Goal: Task Accomplishment & Management: Use online tool/utility

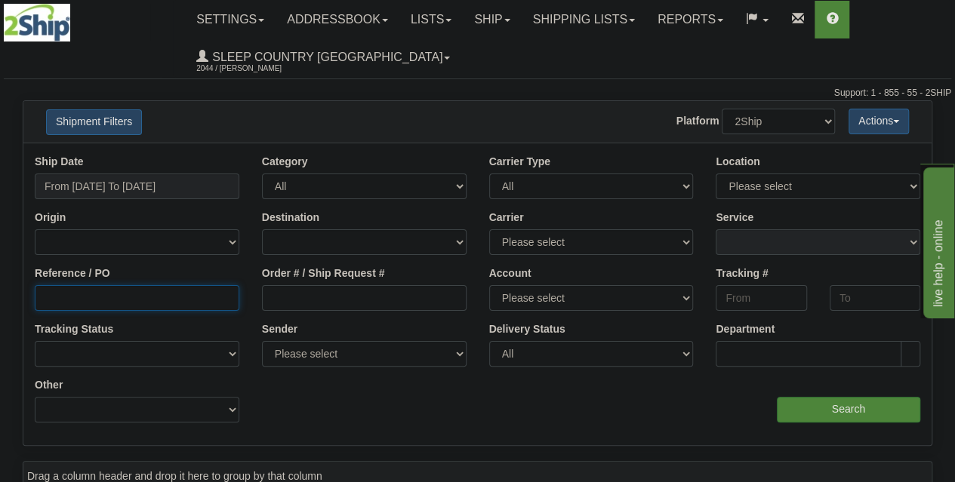
click at [122, 297] on input "Reference / PO" at bounding box center [137, 298] width 205 height 26
paste input "1057337"
type input "1057337"
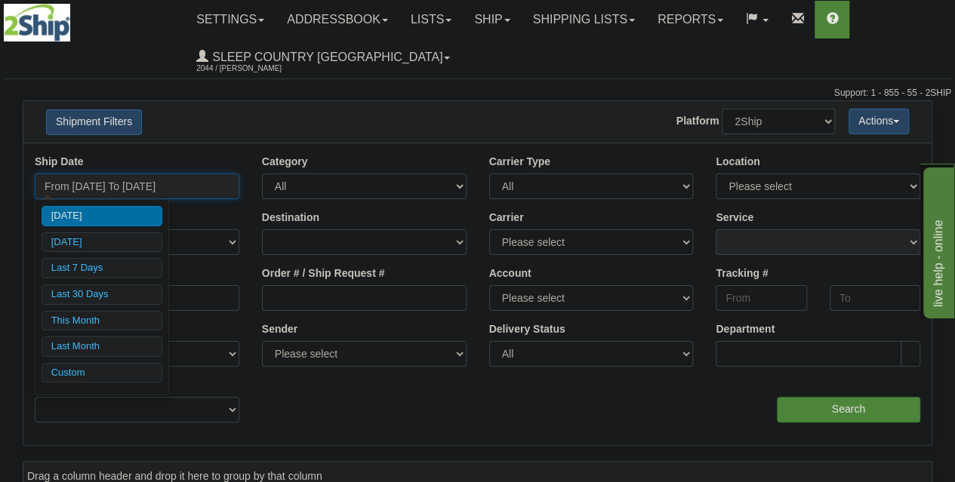
click at [174, 177] on input "From [DATE] To [DATE]" at bounding box center [137, 187] width 205 height 26
click at [106, 294] on li "Last 30 Days" at bounding box center [102, 295] width 121 height 20
type input "From [DATE] To [DATE]"
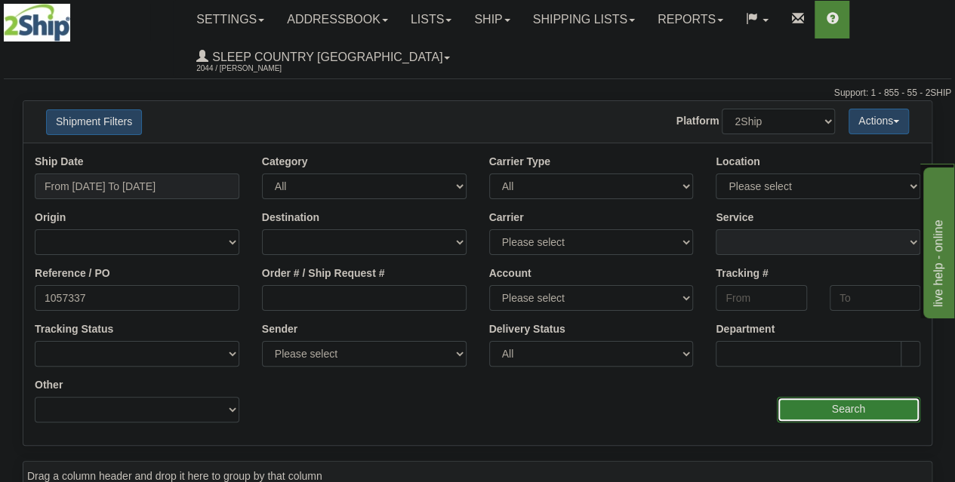
click at [848, 405] on input "Search" at bounding box center [848, 410] width 143 height 26
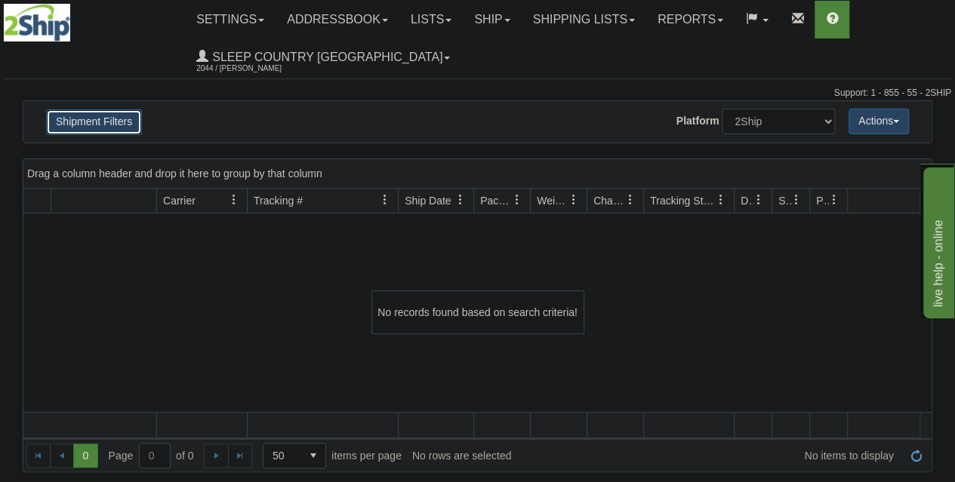
click at [127, 128] on button "Shipment Filters" at bounding box center [94, 122] width 96 height 26
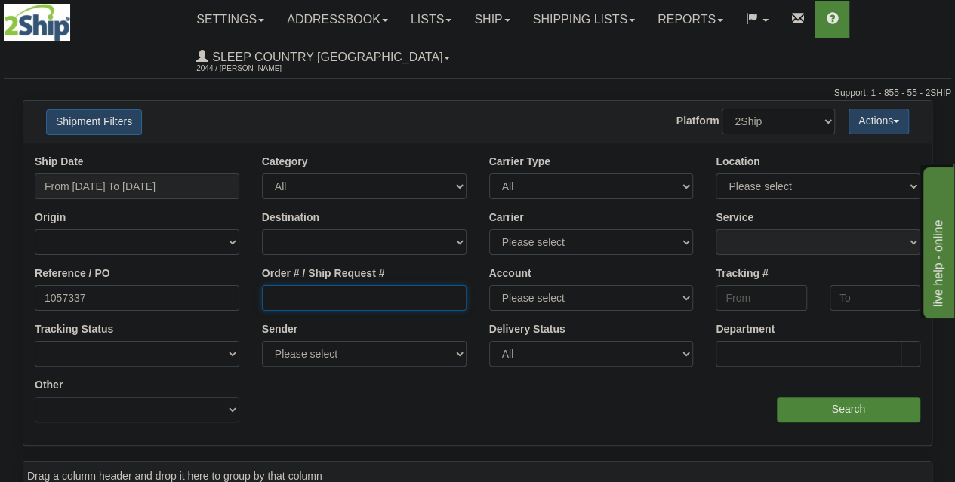
click at [327, 298] on input "Order # / Ship Request #" at bounding box center [364, 298] width 205 height 26
paste input "1057337"
type input "1057337"
drag, startPoint x: 153, startPoint y: 287, endPoint x: 6, endPoint y: 267, distance: 148.5
click at [14, 268] on div "Please wait... × Confirm Delete Delete Cancel × Confirm Delete Yes No Cancel × …" at bounding box center [477, 437] width 955 height 675
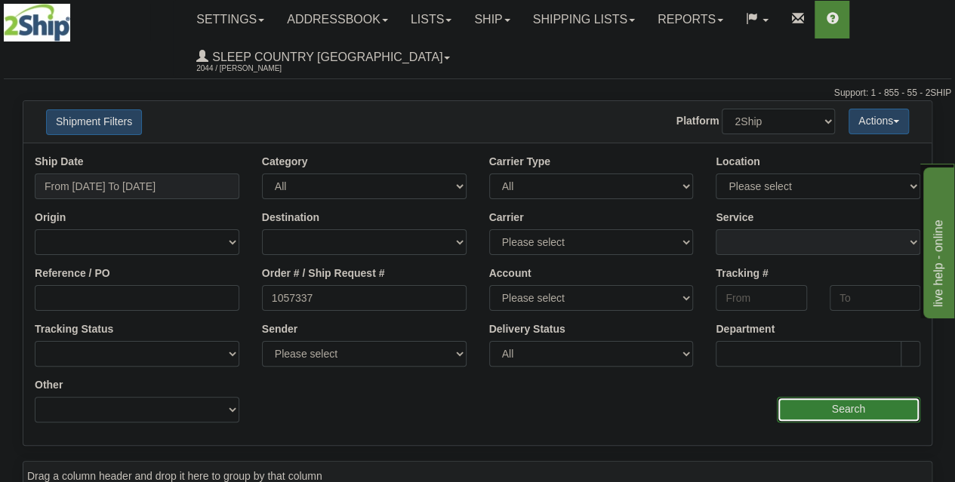
click at [854, 404] on input "Search" at bounding box center [848, 410] width 143 height 26
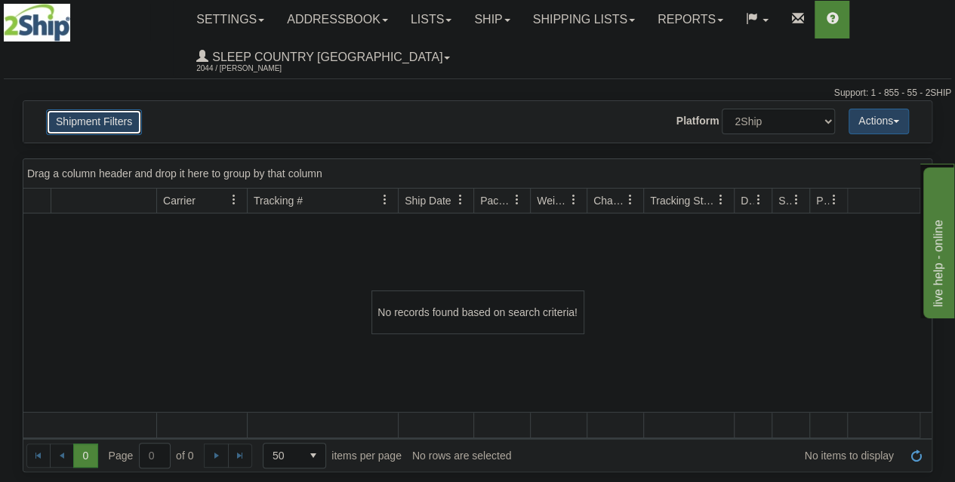
click at [117, 124] on button "Shipment Filters" at bounding box center [94, 122] width 96 height 26
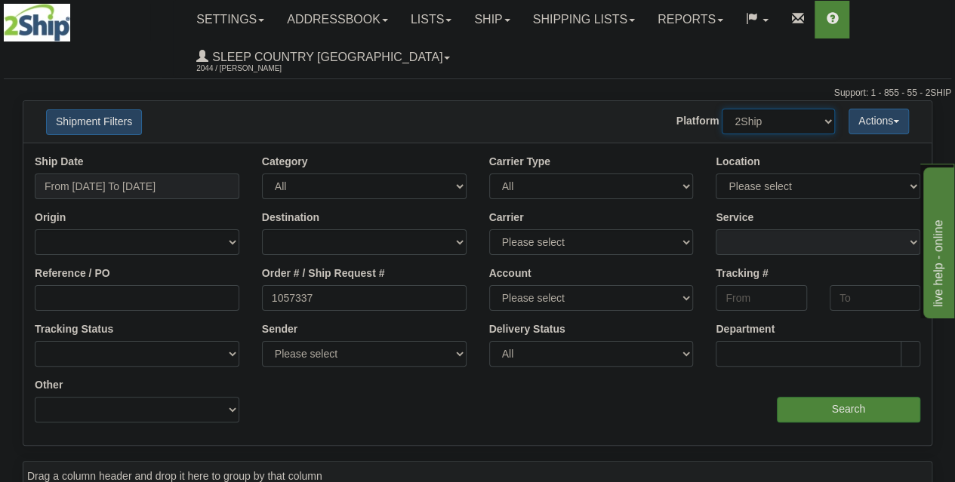
drag, startPoint x: 791, startPoint y: 121, endPoint x: 788, endPoint y: 134, distance: 13.0
click at [791, 121] on select "2Ship Imported" at bounding box center [778, 122] width 113 height 26
select select "1"
click at [722, 109] on select "2Ship Imported" at bounding box center [778, 122] width 113 height 26
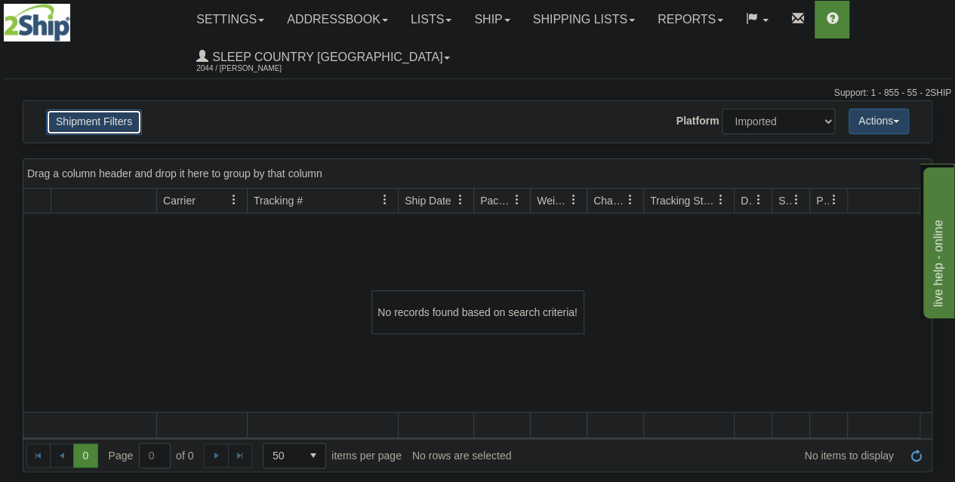
click at [91, 125] on button "Shipment Filters" at bounding box center [94, 122] width 96 height 26
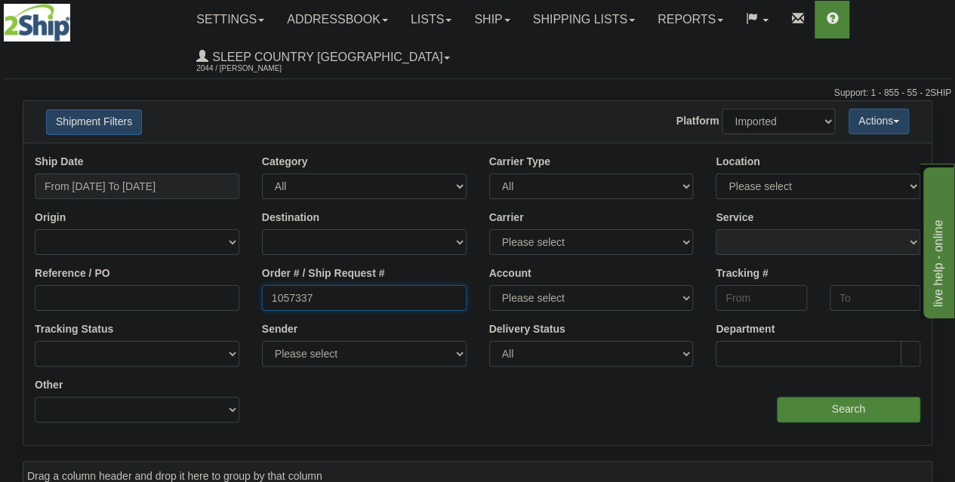
click at [325, 302] on input "1057337" at bounding box center [364, 298] width 205 height 26
click at [803, 404] on input "Search" at bounding box center [848, 410] width 143 height 26
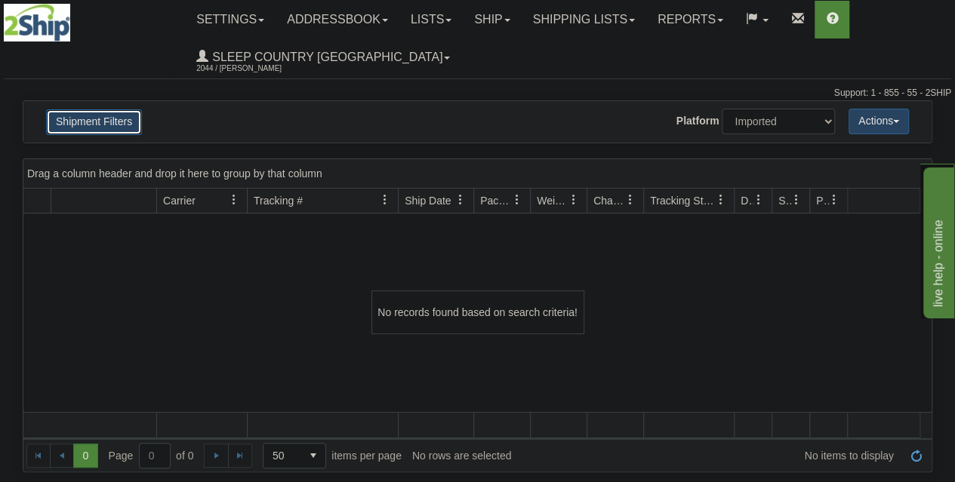
click at [98, 119] on button "Shipment Filters" at bounding box center [94, 122] width 96 height 26
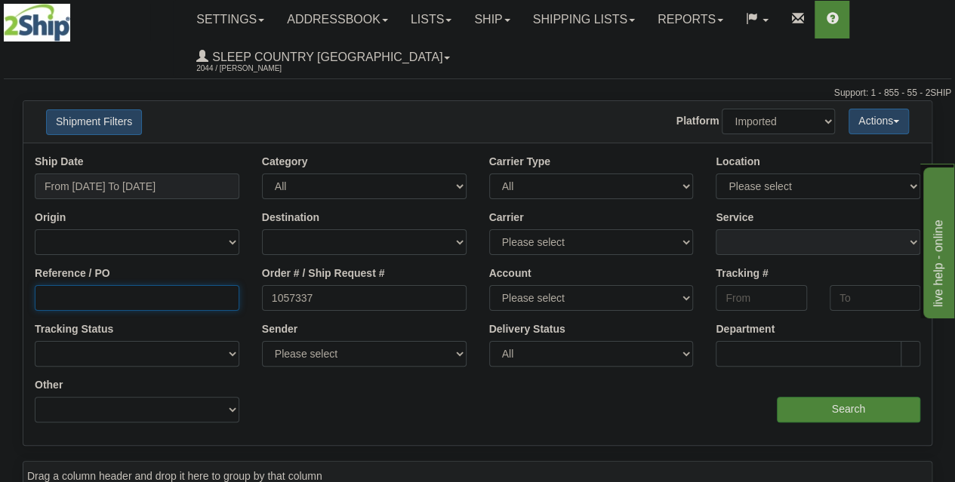
click at [186, 297] on input "Reference / PO" at bounding box center [137, 298] width 205 height 26
paste input "1057337"
type input "1057337"
drag, startPoint x: 337, startPoint y: 295, endPoint x: 237, endPoint y: 294, distance: 99.7
click at [237, 155] on div "Reference / PO 1057337 Order # / Ship Request # 1057337 Account Please select […" at bounding box center [477, 155] width 908 height 0
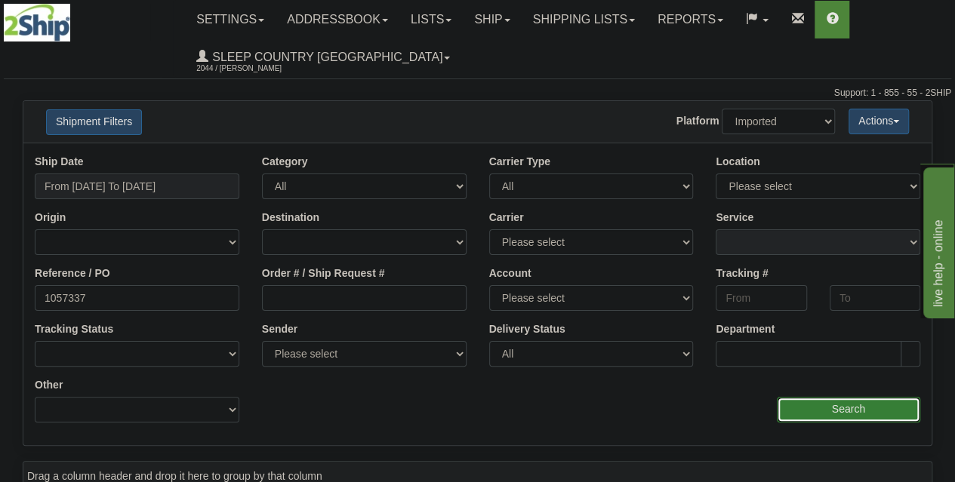
click at [855, 407] on input "Search" at bounding box center [848, 410] width 143 height 26
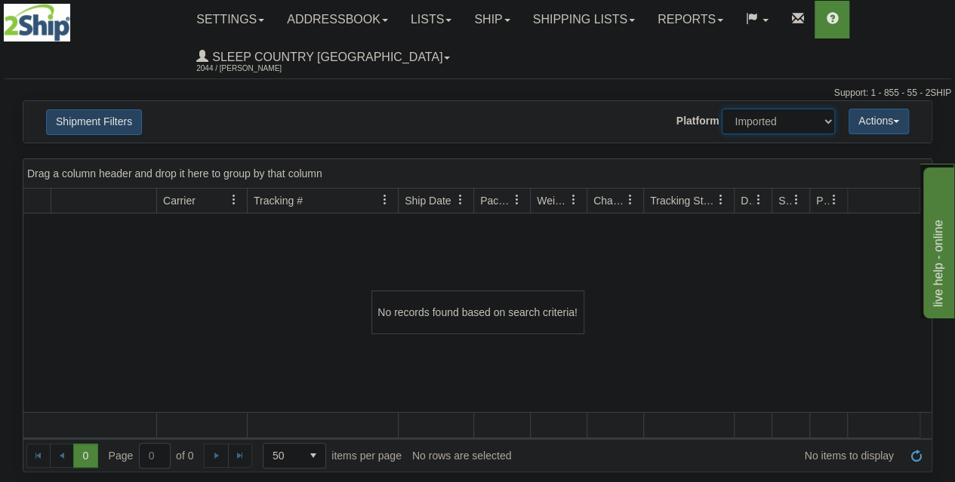
click at [769, 123] on select "2Ship Imported" at bounding box center [778, 122] width 113 height 26
select select "0"
click at [722, 109] on select "2Ship Imported" at bounding box center [778, 122] width 113 height 26
click at [118, 128] on button "Shipment Filters" at bounding box center [94, 122] width 96 height 26
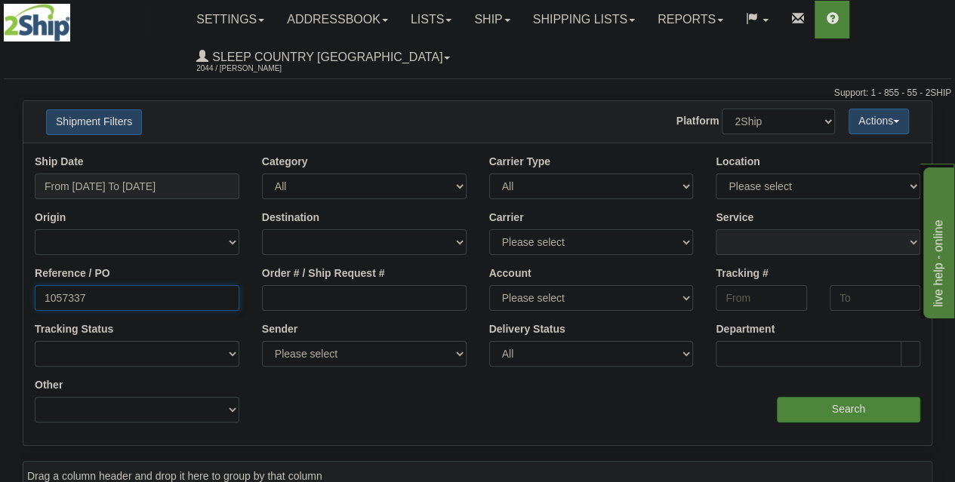
drag, startPoint x: 162, startPoint y: 296, endPoint x: 1, endPoint y: 288, distance: 161.0
click at [0, 289] on div "Please wait... × Confirm Delete Delete Cancel × Confirm Delete Yes No Cancel × …" at bounding box center [477, 437] width 955 height 675
paste input "27"
type input "1057327"
click at [822, 405] on input "Search" at bounding box center [848, 410] width 143 height 26
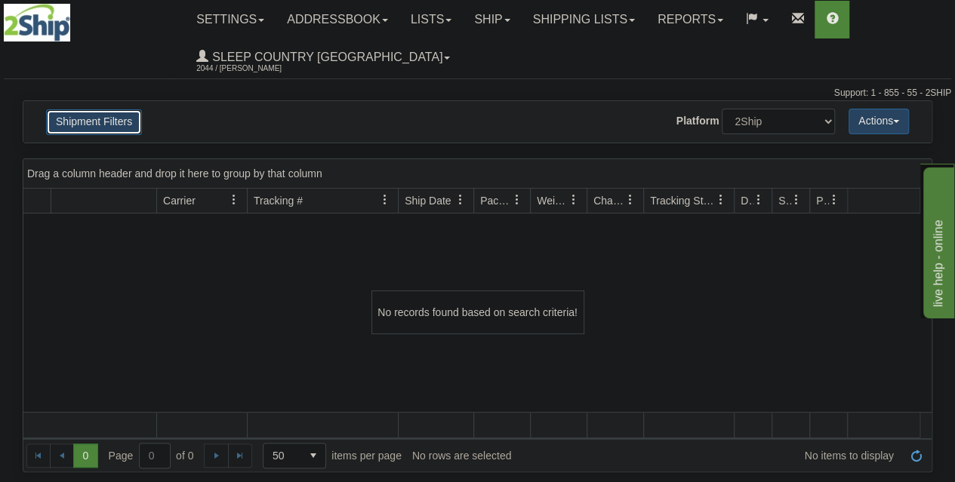
click at [118, 115] on button "Shipment Filters" at bounding box center [94, 122] width 96 height 26
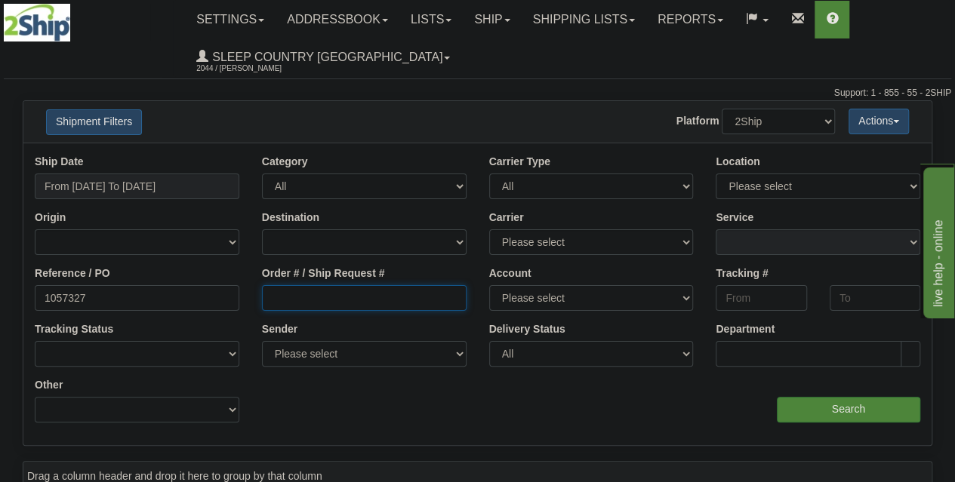
click at [326, 305] on input "Order # / Ship Request #" at bounding box center [364, 298] width 205 height 26
paste input "1057327"
type input "1057327"
drag, startPoint x: 153, startPoint y: 294, endPoint x: 24, endPoint y: 286, distance: 128.6
click at [27, 286] on div "Reference / PO 1057327" at bounding box center [136, 295] width 227 height 56
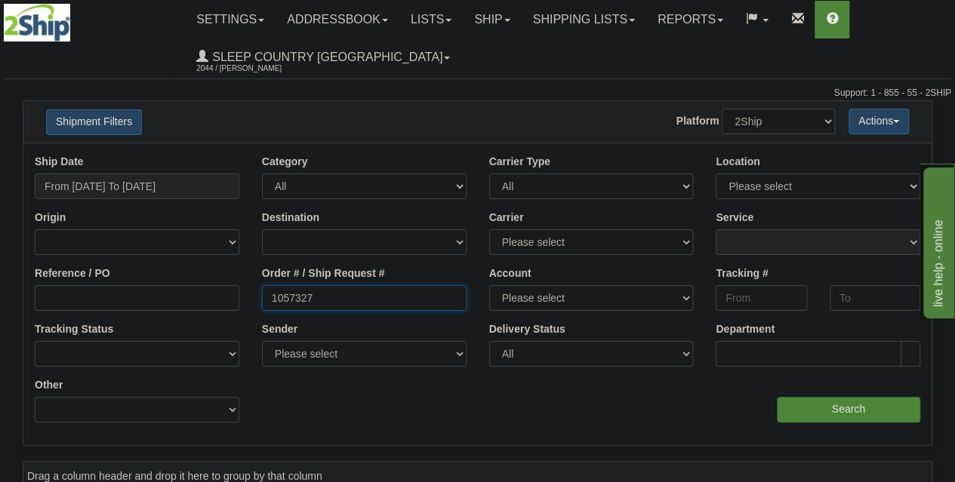
click at [322, 297] on input "1057327" at bounding box center [364, 298] width 205 height 26
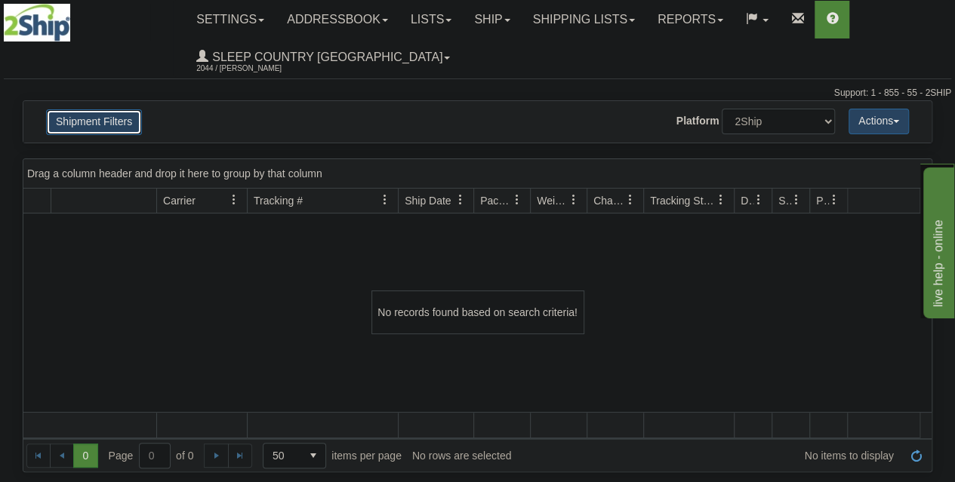
click at [109, 131] on button "Shipment Filters" at bounding box center [94, 122] width 96 height 26
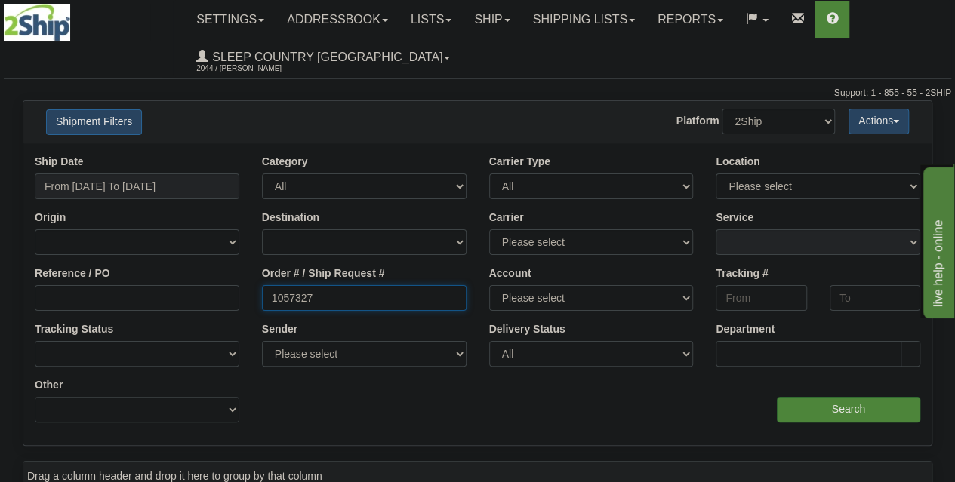
drag, startPoint x: 341, startPoint y: 304, endPoint x: 196, endPoint y: 292, distance: 145.4
click at [196, 155] on div "Reference / PO Order # / Ship Request # 1057327 Account Please select [GEOGRAPH…" at bounding box center [477, 155] width 908 height 0
paste input "8209313"
type input "8209313"
click at [817, 415] on input "Search" at bounding box center [848, 410] width 143 height 26
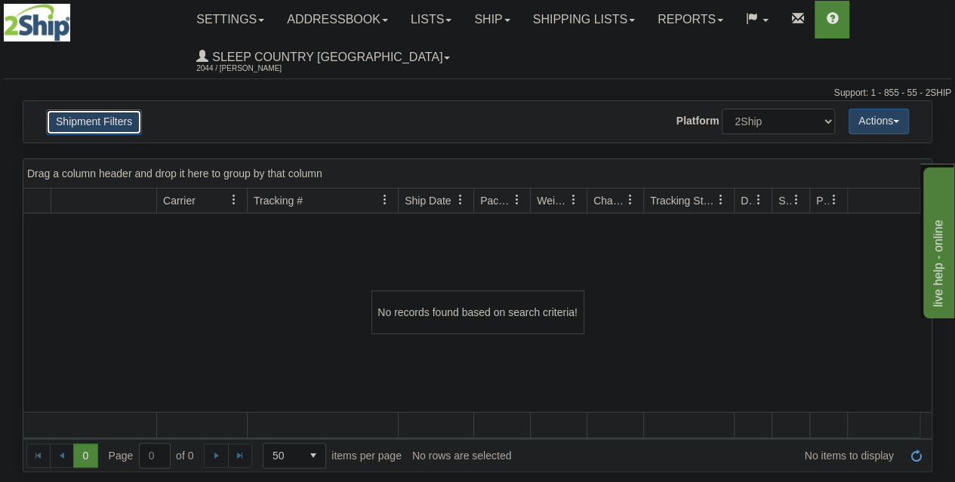
click at [116, 128] on button "Shipment Filters" at bounding box center [94, 122] width 96 height 26
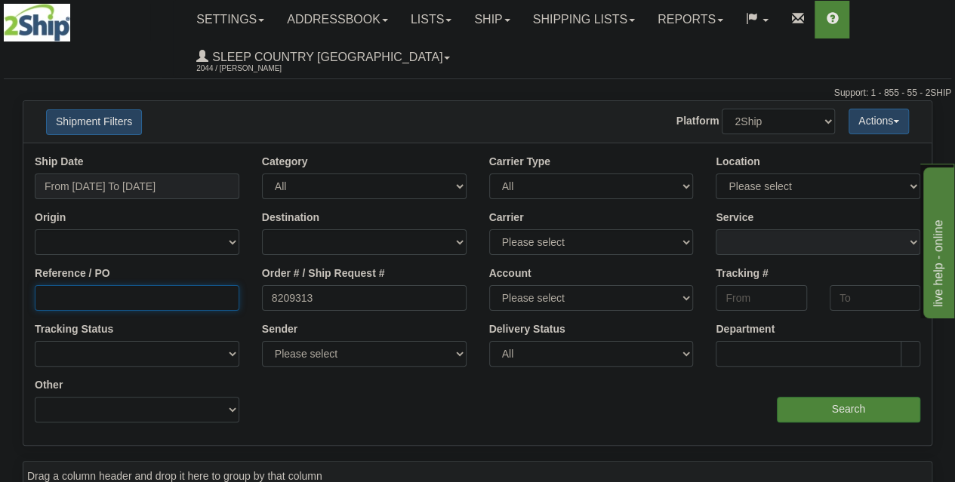
click at [169, 302] on input "Reference / PO" at bounding box center [137, 298] width 205 height 26
paste input "8209313"
type input "8209313"
drag, startPoint x: 252, startPoint y: 292, endPoint x: 203, endPoint y: 288, distance: 49.3
click at [204, 155] on div "Reference / PO 8209313 Order # / Ship Request # 8209313 Account Please select […" at bounding box center [477, 155] width 908 height 0
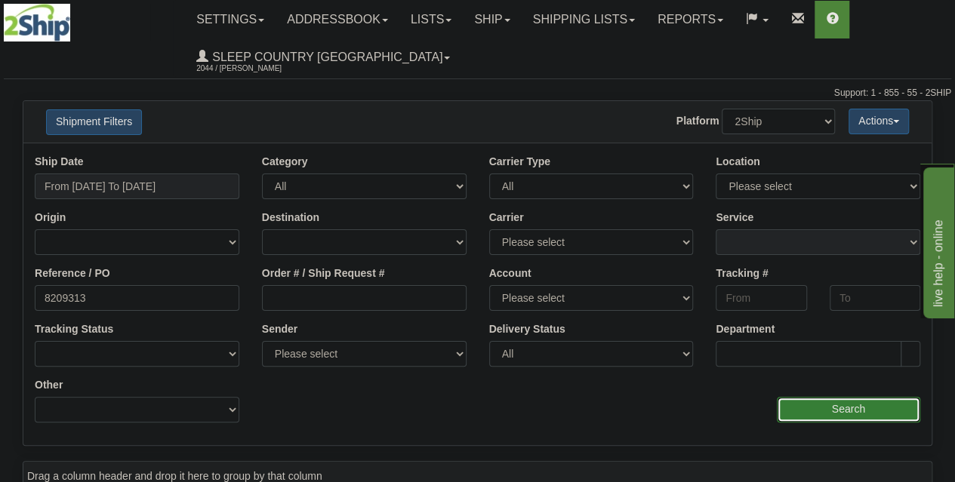
click at [862, 401] on input "Search" at bounding box center [848, 410] width 143 height 26
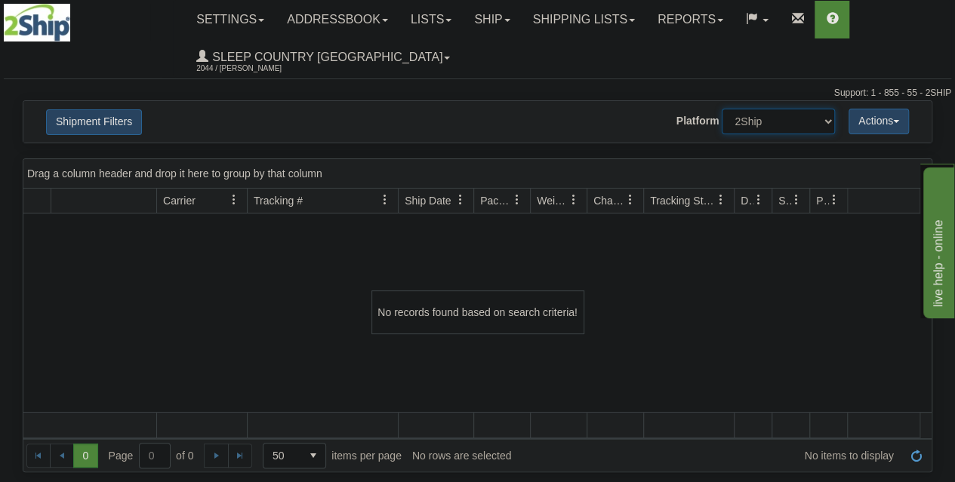
click at [781, 129] on select "2Ship Imported" at bounding box center [778, 122] width 113 height 26
select select "1"
click at [722, 109] on select "2Ship Imported" at bounding box center [778, 122] width 113 height 26
drag, startPoint x: 109, startPoint y: 119, endPoint x: 137, endPoint y: 149, distance: 41.7
click at [107, 119] on button "Shipment Filters" at bounding box center [94, 122] width 96 height 26
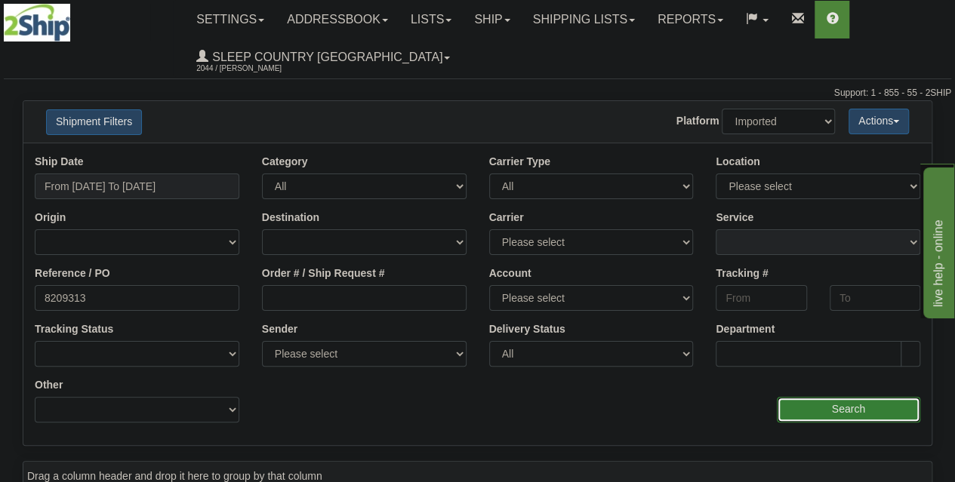
click at [832, 418] on input "Search" at bounding box center [848, 410] width 143 height 26
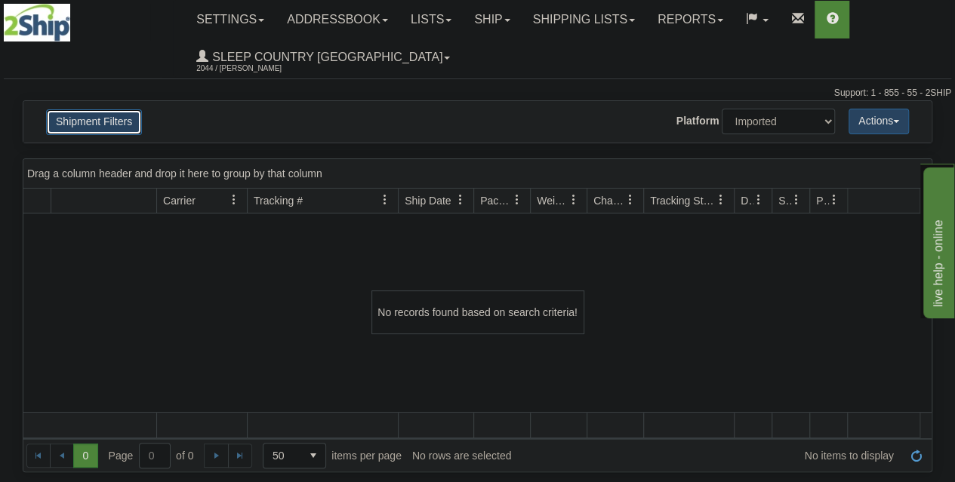
click at [131, 119] on button "Shipment Filters" at bounding box center [94, 122] width 96 height 26
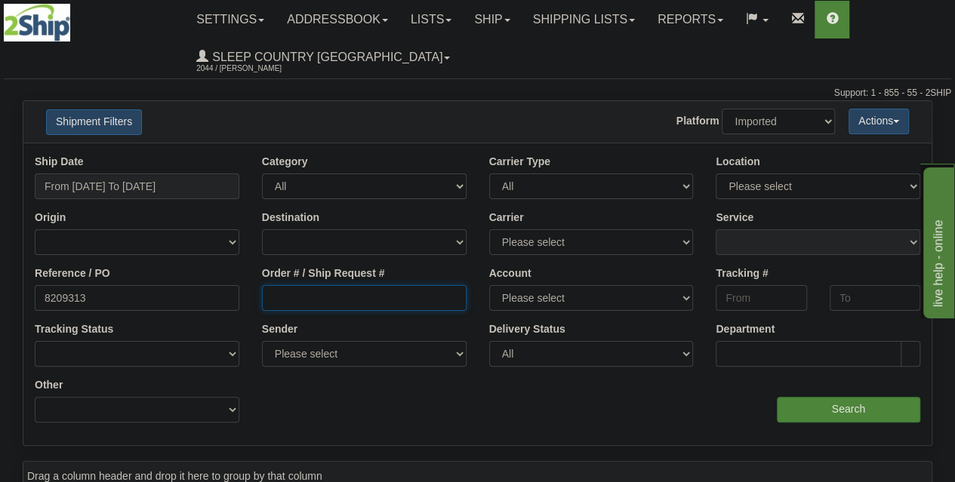
click at [306, 304] on input "Order # / Ship Request #" at bounding box center [364, 298] width 205 height 26
paste input "8209313"
type input "8209313"
drag, startPoint x: 44, startPoint y: 292, endPoint x: 6, endPoint y: 290, distance: 37.8
click at [0, 291] on div "Please wait... × Confirm Delete Delete Cancel × Confirm Delete Yes No Cancel × …" at bounding box center [477, 437] width 955 height 675
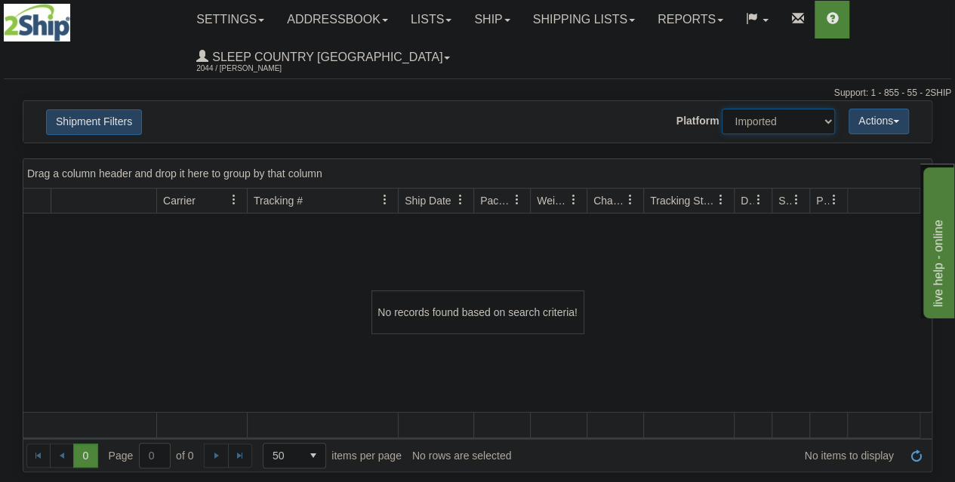
click at [782, 120] on select "2Ship Imported" at bounding box center [778, 122] width 113 height 26
select select "0"
click at [722, 109] on select "2Ship Imported" at bounding box center [778, 122] width 113 height 26
click at [86, 122] on button "Shipment Filters" at bounding box center [94, 122] width 96 height 26
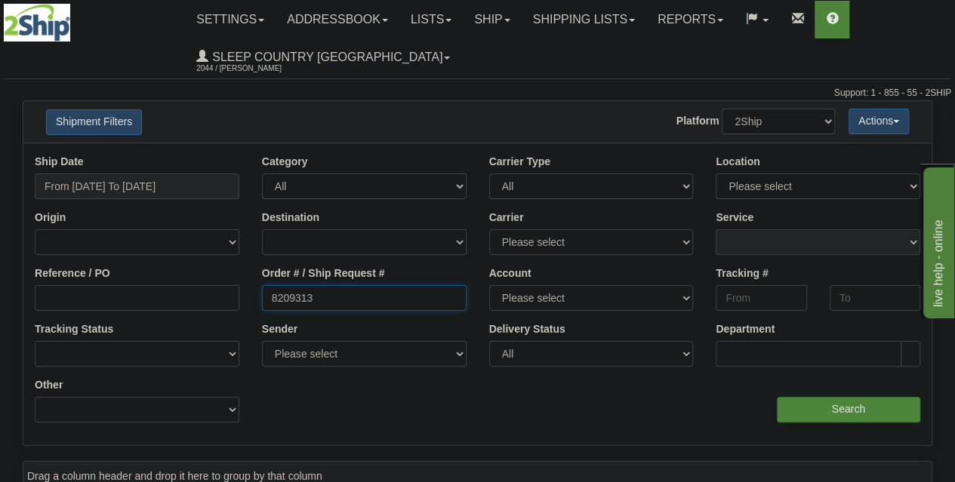
drag, startPoint x: 322, startPoint y: 298, endPoint x: 241, endPoint y: 301, distance: 80.8
click at [219, 155] on div "Reference / PO Order # / Ship Request # 8209313 Account Please select [GEOGRAPH…" at bounding box center [477, 155] width 908 height 0
paste input "1056961"
type input "1056961"
click at [849, 411] on input "Search" at bounding box center [848, 410] width 143 height 26
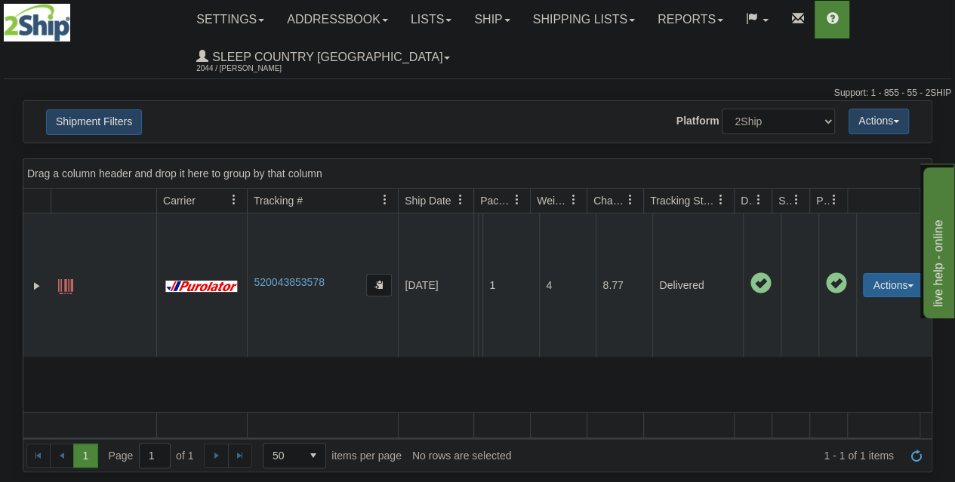
click at [905, 296] on button "Actions" at bounding box center [893, 285] width 60 height 24
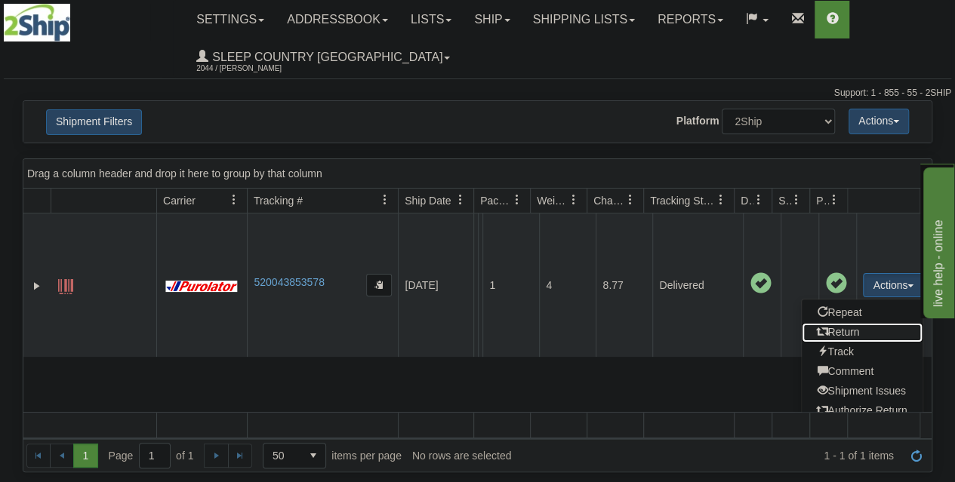
click at [854, 343] on link "Return" at bounding box center [862, 333] width 121 height 20
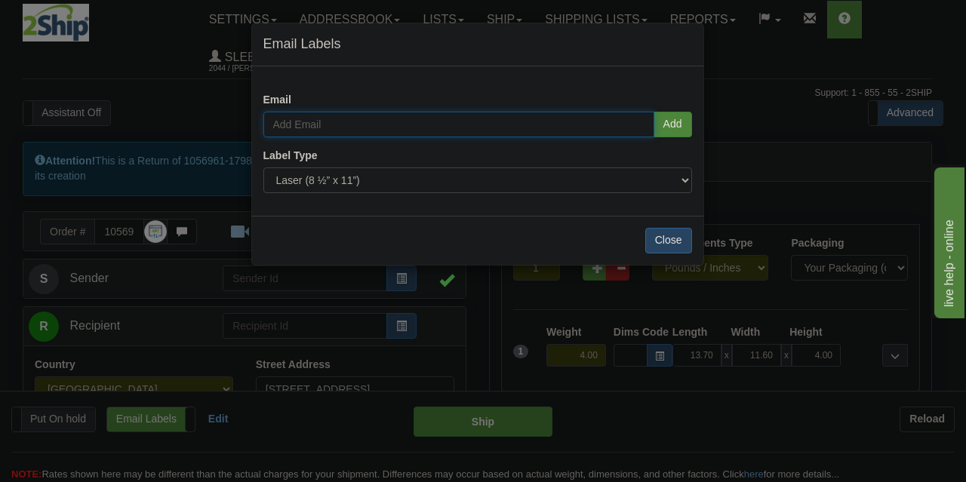
click at [464, 120] on input "email" at bounding box center [459, 125] width 391 height 26
drag, startPoint x: 385, startPoint y: 136, endPoint x: 378, endPoint y: 126, distance: 11.9
click at [382, 132] on div "Add" at bounding box center [478, 130] width 452 height 37
click at [378, 125] on input "email" at bounding box center [459, 125] width 391 height 26
paste input "pamhowick@icloud.com"
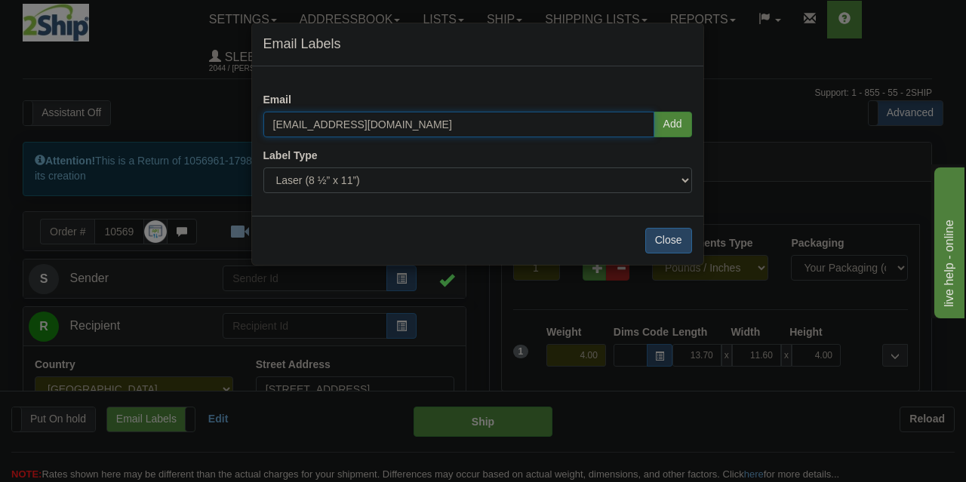
type input "pamhowick@icloud.com"
click at [700, 123] on div "pamhowick@icloud.com Add" at bounding box center [478, 130] width 452 height 37
click at [681, 123] on button "Add" at bounding box center [673, 125] width 39 height 26
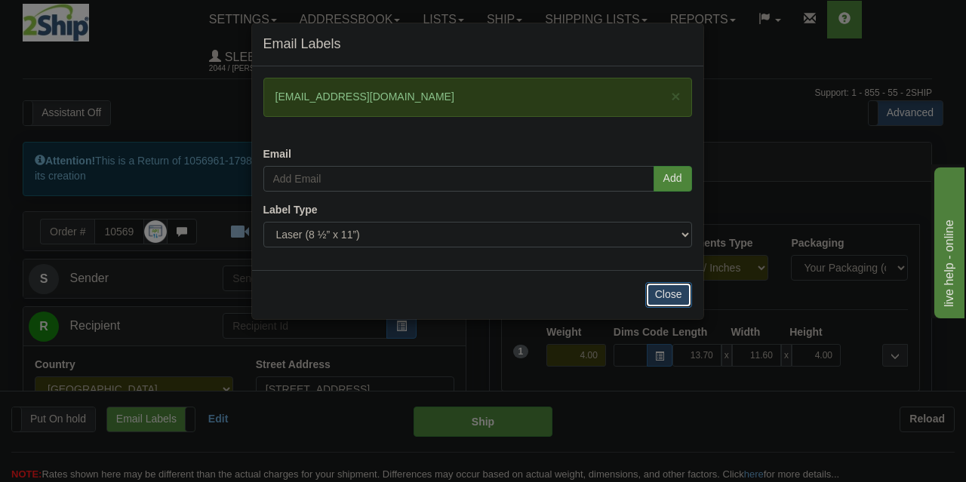
click at [680, 294] on button "Close" at bounding box center [669, 295] width 47 height 26
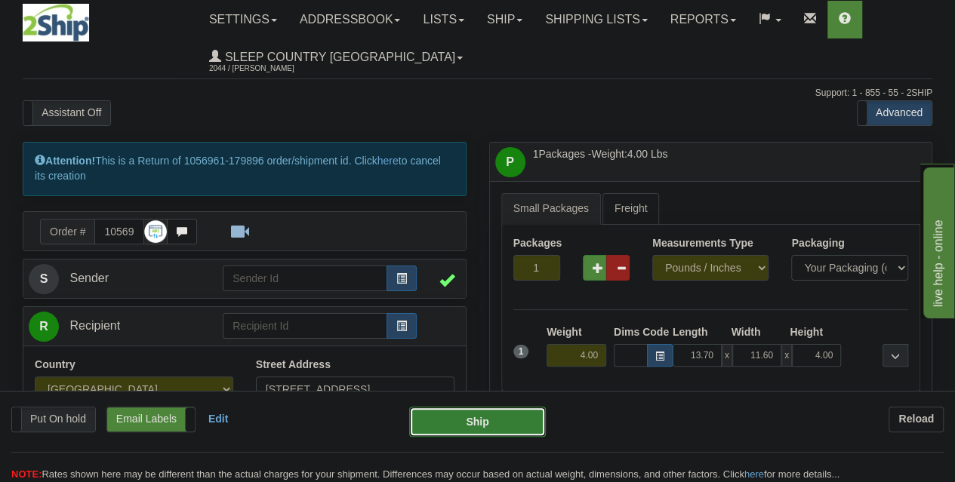
click at [470, 427] on button "Ship" at bounding box center [477, 422] width 137 height 30
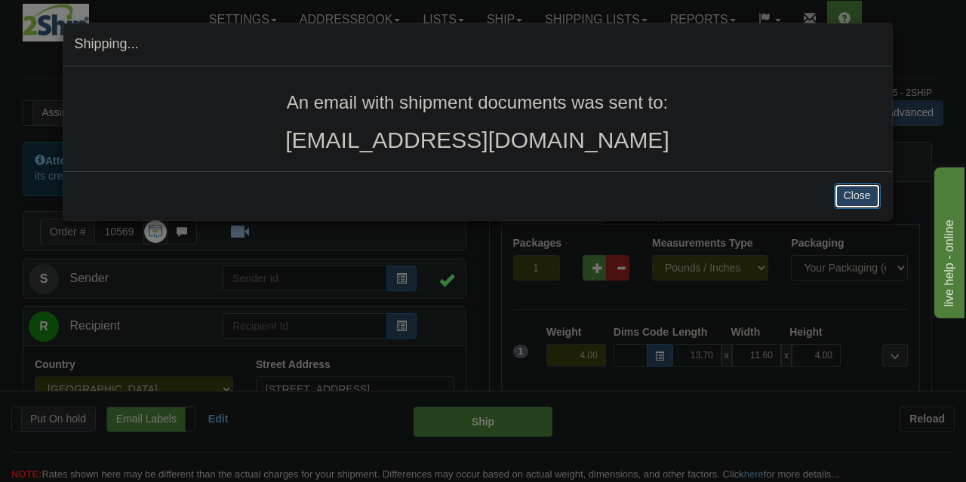
click at [852, 197] on button "Close" at bounding box center [857, 196] width 47 height 26
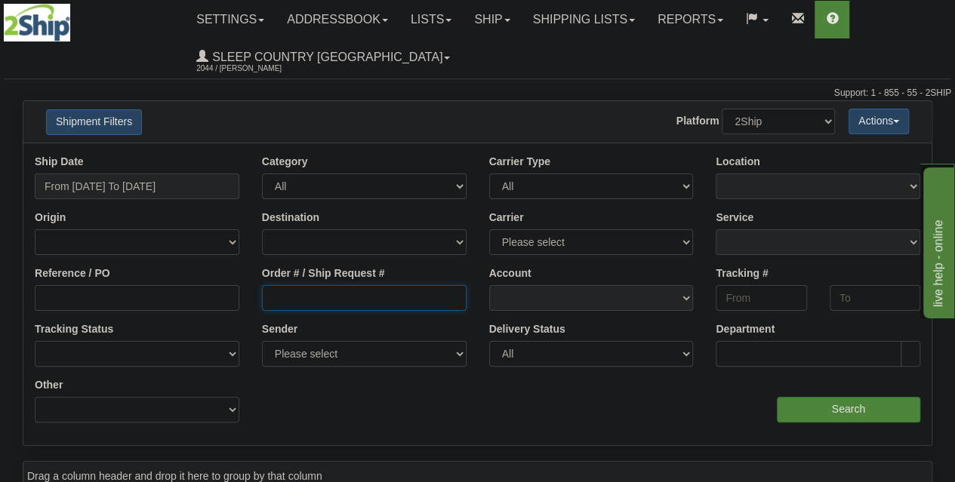
click at [391, 303] on input "Order # / Ship Request #" at bounding box center [364, 298] width 205 height 26
paste input "pamhowick@icloud.com"
type input "pamhowick@icloud.com"
paste input "1056961"
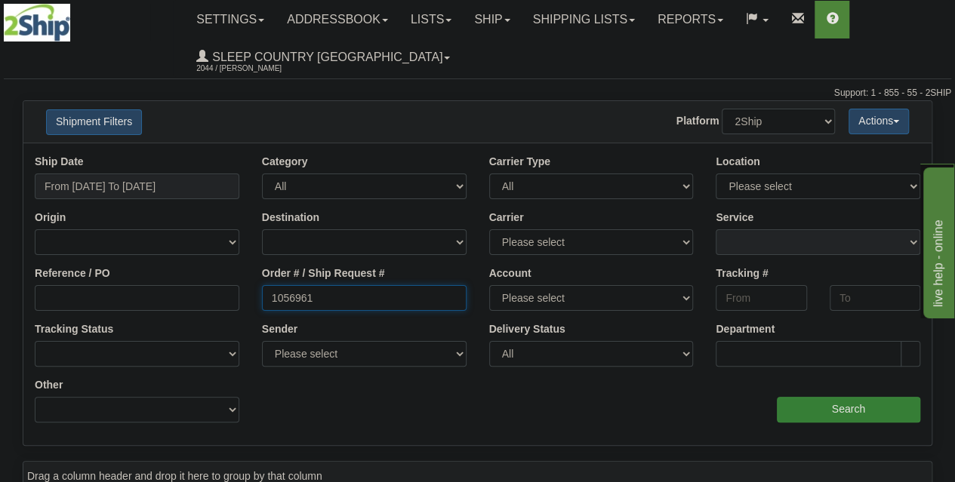
type input "1056961"
click at [806, 406] on input "Search" at bounding box center [848, 410] width 143 height 26
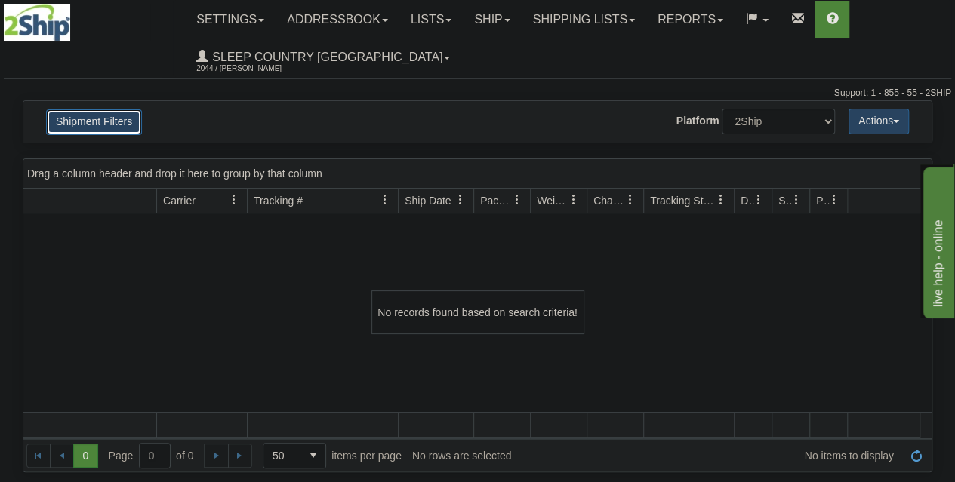
click at [131, 131] on button "Shipment Filters" at bounding box center [94, 122] width 96 height 26
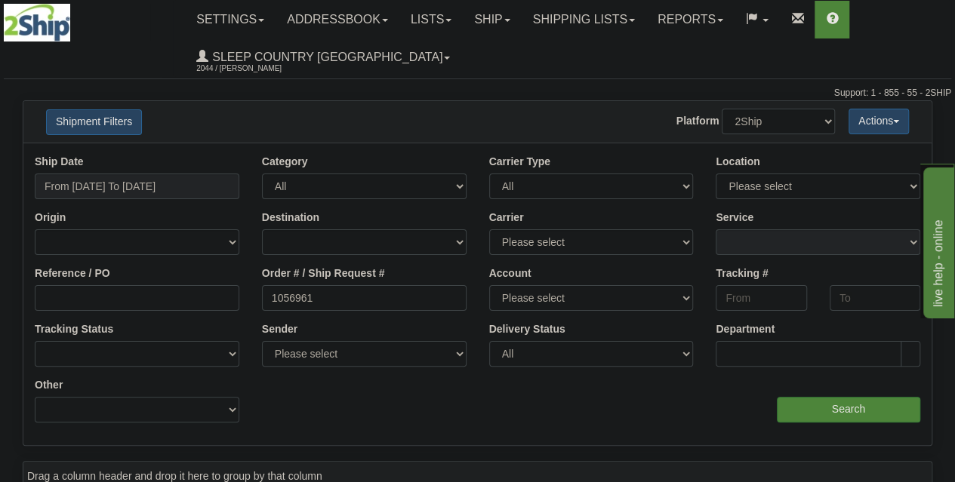
click at [331, 314] on div "Order # / Ship Request # 1056961" at bounding box center [364, 295] width 227 height 56
click at [325, 294] on input "1056961" at bounding box center [364, 298] width 205 height 26
click at [139, 183] on input "From [DATE] To [DATE]" at bounding box center [137, 187] width 205 height 26
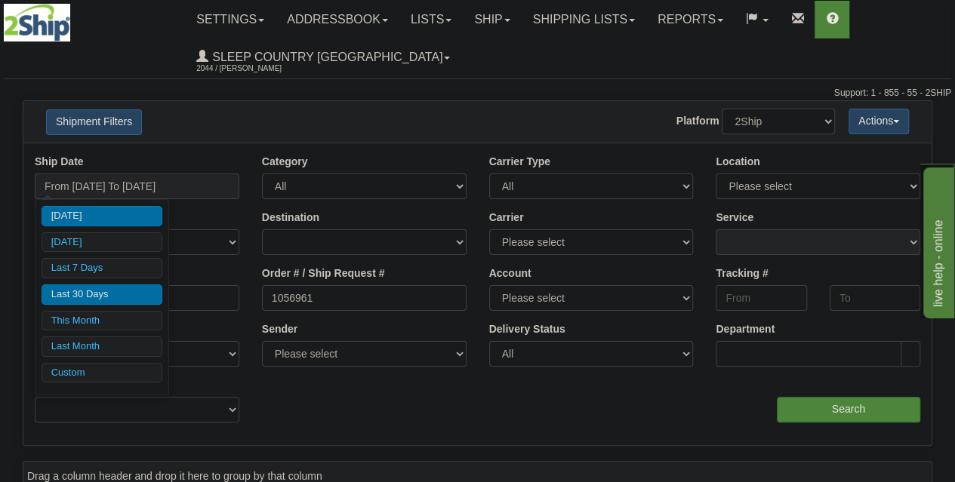
click at [105, 290] on li "Last 30 Days" at bounding box center [102, 295] width 121 height 20
type input "From [DATE] To [DATE]"
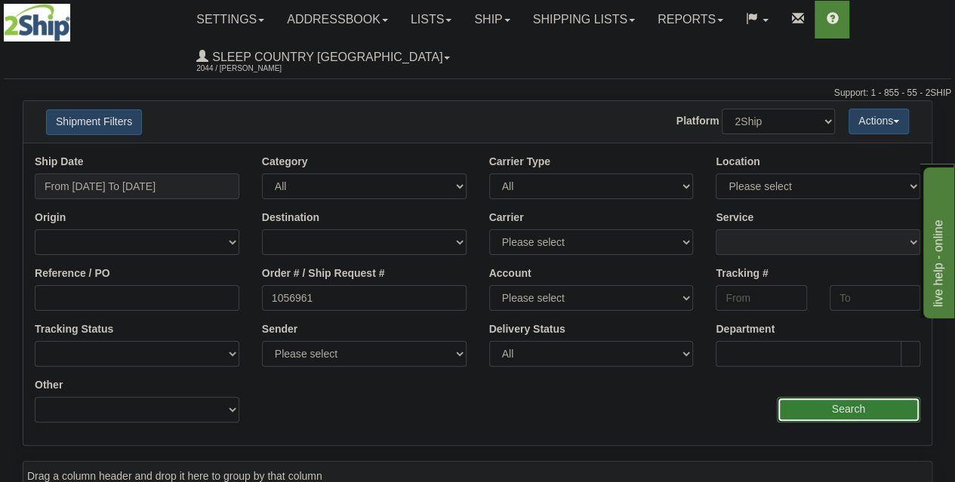
click at [814, 405] on input "Search" at bounding box center [848, 410] width 143 height 26
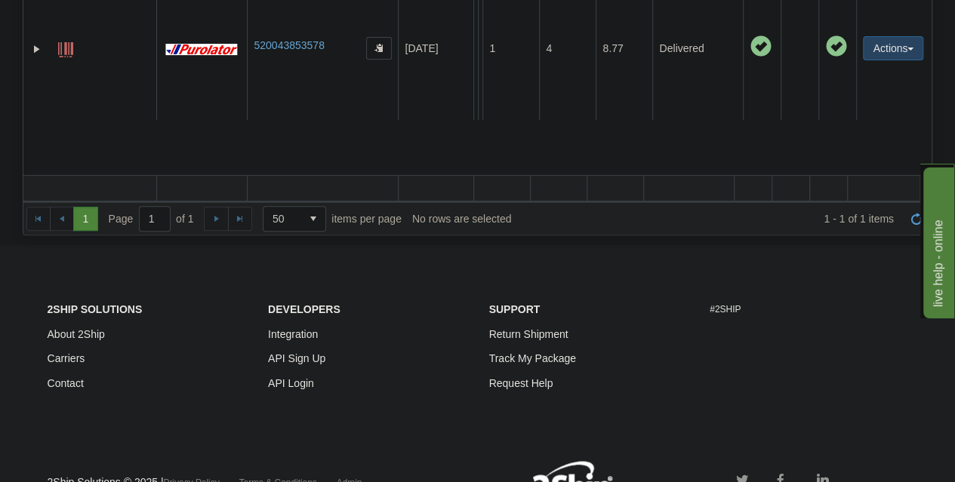
scroll to position [162, 0]
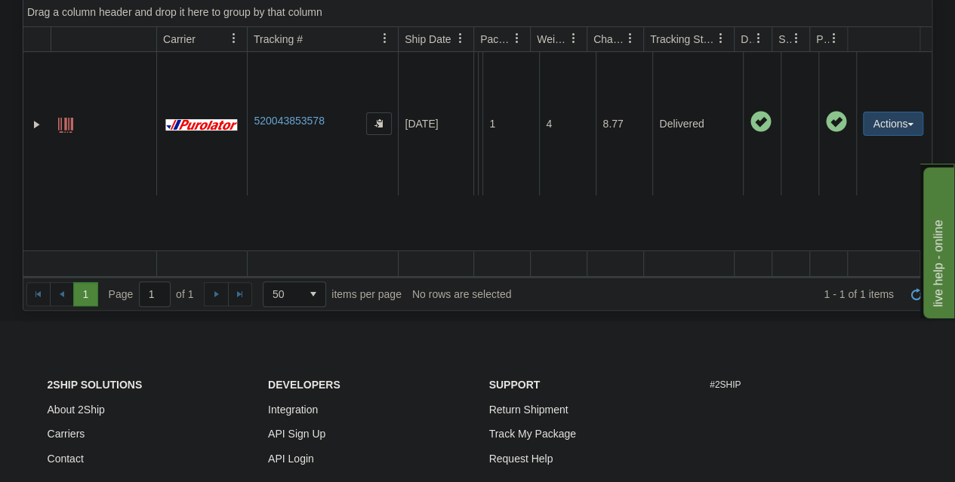
click at [0, 350] on footer "2Ship Solutions About 2Ship Carriers Contact Developers Integration API Sign Up…" at bounding box center [477, 477] width 955 height 313
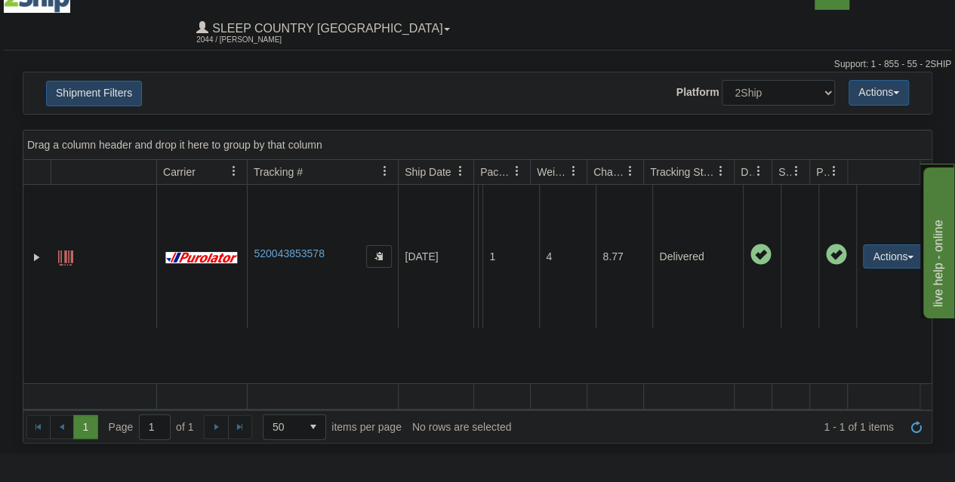
scroll to position [0, 0]
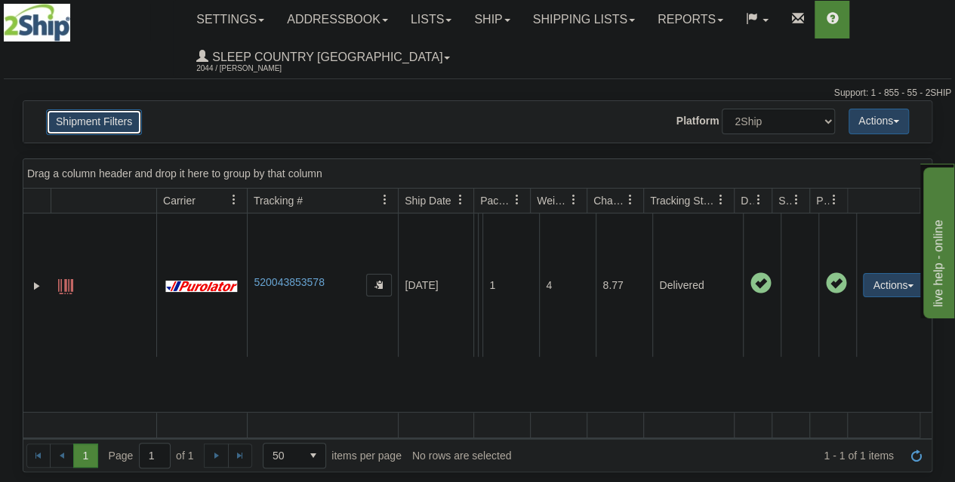
click at [92, 120] on button "Shipment Filters" at bounding box center [94, 122] width 96 height 26
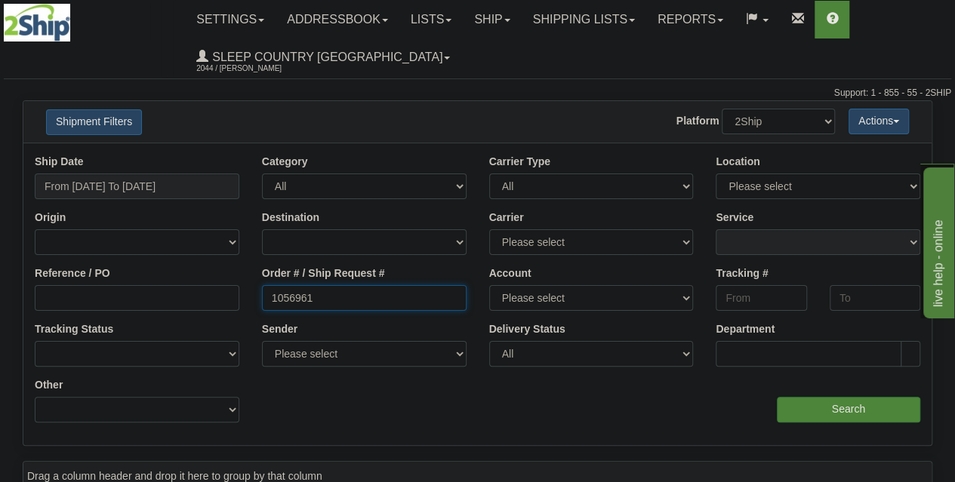
drag, startPoint x: 325, startPoint y: 306, endPoint x: 260, endPoint y: 297, distance: 65.6
click at [217, 155] on div "Reference / PO Order # / Ship Request # 1056961 Account Please select Canada Po…" at bounding box center [477, 155] width 908 height 0
paste input "7550"
type input "1057550"
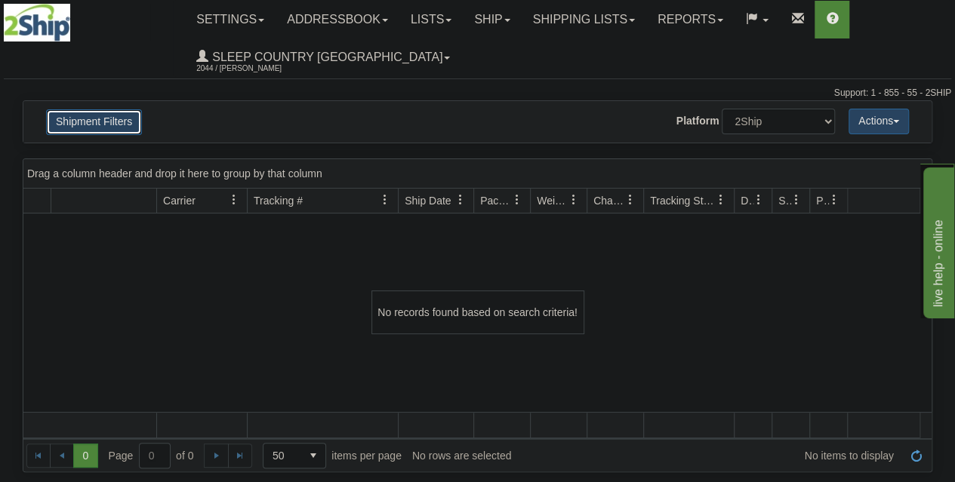
click at [113, 119] on button "Shipment Filters" at bounding box center [94, 122] width 96 height 26
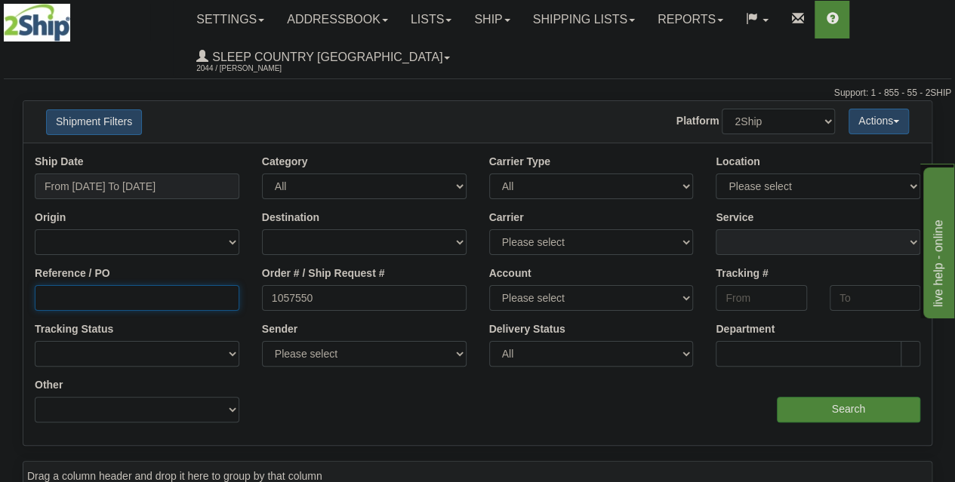
click at [179, 308] on input "Reference / PO" at bounding box center [137, 298] width 205 height 26
paste input "1057550"
type input "1057550"
drag, startPoint x: 328, startPoint y: 298, endPoint x: 202, endPoint y: 280, distance: 126.6
click at [204, 155] on div "Reference / PO 1057550 Order # / Ship Request # 1057550 Account Please select C…" at bounding box center [477, 155] width 908 height 0
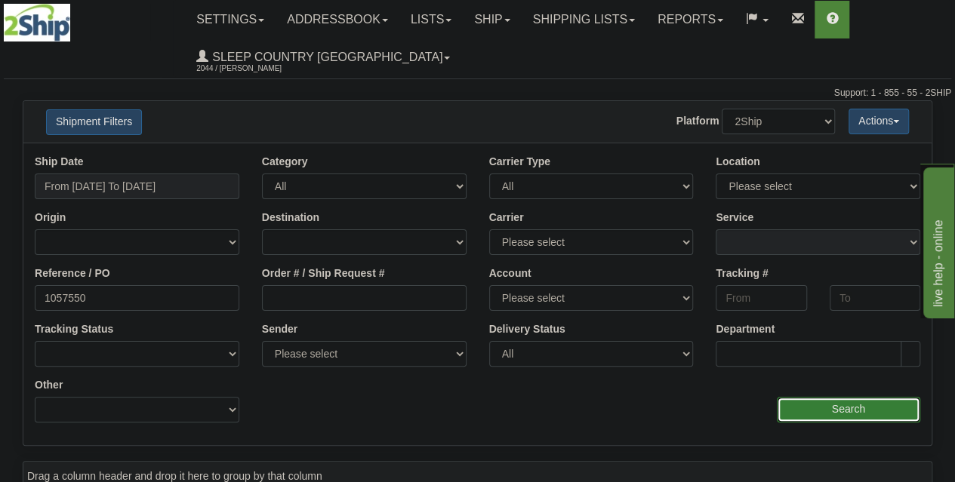
click at [834, 415] on input "Search" at bounding box center [848, 410] width 143 height 26
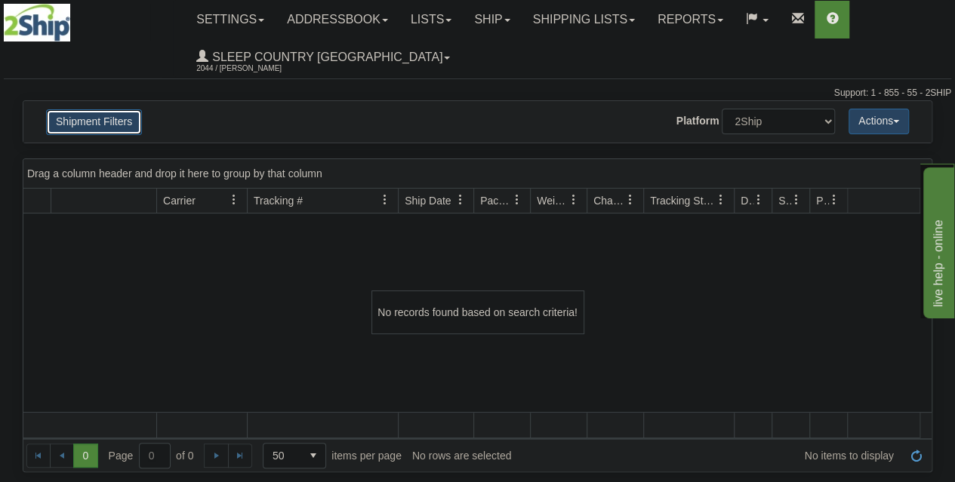
click at [94, 119] on button "Shipment Filters" at bounding box center [94, 122] width 96 height 26
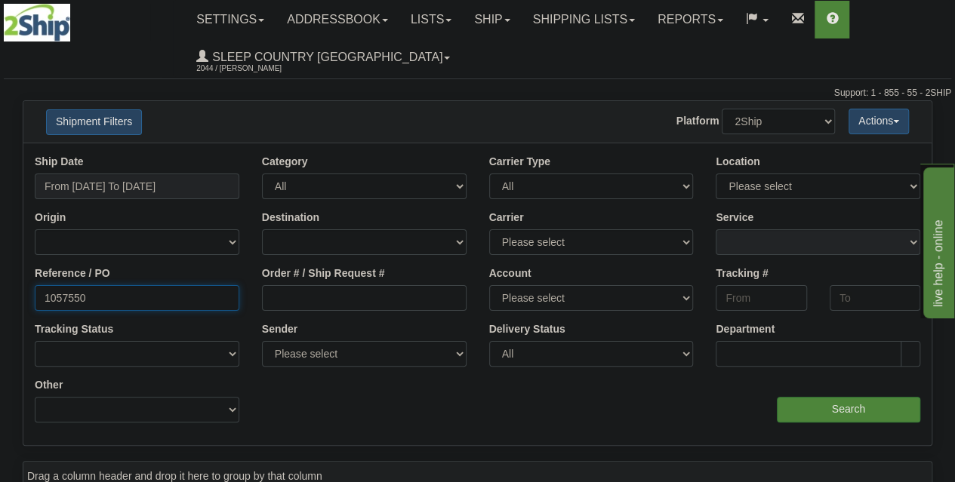
drag, startPoint x: 100, startPoint y: 300, endPoint x: 22, endPoint y: 288, distance: 79.3
click at [33, 291] on div "Reference / PO 1057550" at bounding box center [136, 295] width 227 height 56
click at [341, 297] on input "Order # / Ship Request #" at bounding box center [364, 298] width 205 height 26
paste input "1057081"
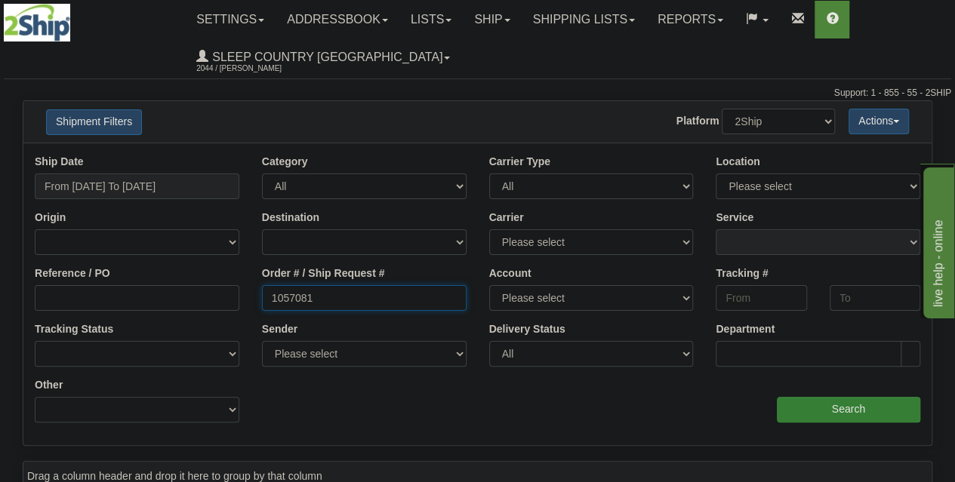
type input "1057081"
click at [805, 418] on input "Search" at bounding box center [848, 410] width 143 height 26
